Goal: Task Accomplishment & Management: Manage account settings

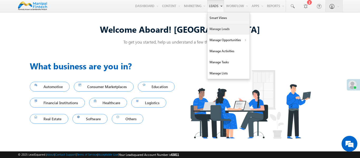
click at [224, 29] on link "Manage Leads" at bounding box center [229, 28] width 42 height 11
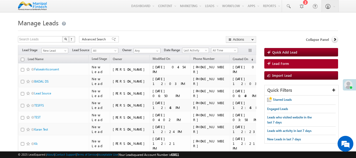
click at [38, 38] on input "text" at bounding box center [40, 39] width 45 height 6
type input "702298"
click at [62, 36] on button "button" at bounding box center [65, 39] width 7 height 6
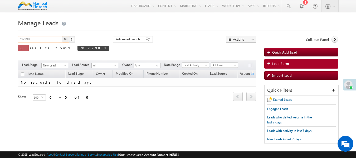
click at [33, 38] on input "702298" at bounding box center [40, 39] width 45 height 6
click at [62, 36] on button "button" at bounding box center [65, 39] width 7 height 6
click at [117, 48] on span at bounding box center [118, 48] width 3 height 3
type input "Search Leads"
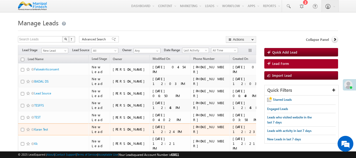
drag, startPoint x: 184, startPoint y: 135, endPoint x: 151, endPoint y: 135, distance: 32.2
click at [151, 135] on tr "Karan Test New Lead [PERSON_NAME] [DATE] 12:24 PM +91-7588151515 [DATE] 12:23 P…" at bounding box center [169, 129] width 303 height 12
copy tr "[PHONE_NUMBER]"
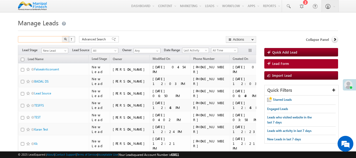
click at [42, 38] on input "text" at bounding box center [40, 39] width 45 height 6
paste input "[PHONE_NUMBER]"
click at [32, 39] on input "[PHONE_NUMBER]" at bounding box center [40, 39] width 45 height 6
click at [62, 36] on button "button" at bounding box center [65, 39] width 7 height 6
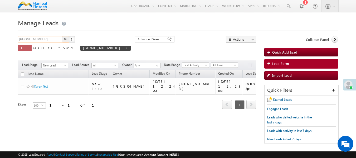
click at [25, 40] on input "[PHONE_NUMBER]" at bounding box center [40, 39] width 45 height 6
drag, startPoint x: 48, startPoint y: 38, endPoint x: 27, endPoint y: 38, distance: 20.8
click at [27, 38] on input "[PHONE_NUMBER]" at bounding box center [40, 39] width 45 height 6
click at [37, 40] on input "+91-7022" at bounding box center [40, 39] width 45 height 6
type input "[PHONE_NUMBER]"
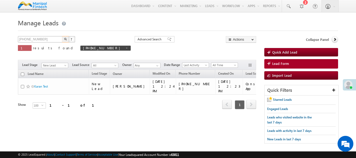
click at [62, 36] on button "button" at bounding box center [65, 39] width 7 height 6
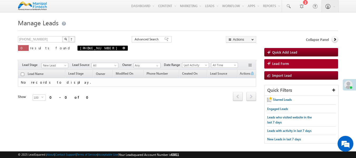
click at [82, 49] on span "[PHONE_NUMBER]" at bounding box center [103, 48] width 50 height 5
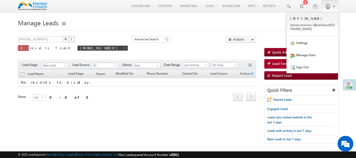
click at [329, 7] on span at bounding box center [328, 6] width 5 height 5
click at [301, 67] on link "Sign Out" at bounding box center [313, 67] width 52 height 12
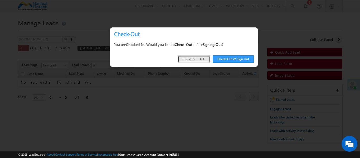
click at [201, 58] on link "Sign Out" at bounding box center [194, 58] width 32 height 7
